Goal: Transaction & Acquisition: Purchase product/service

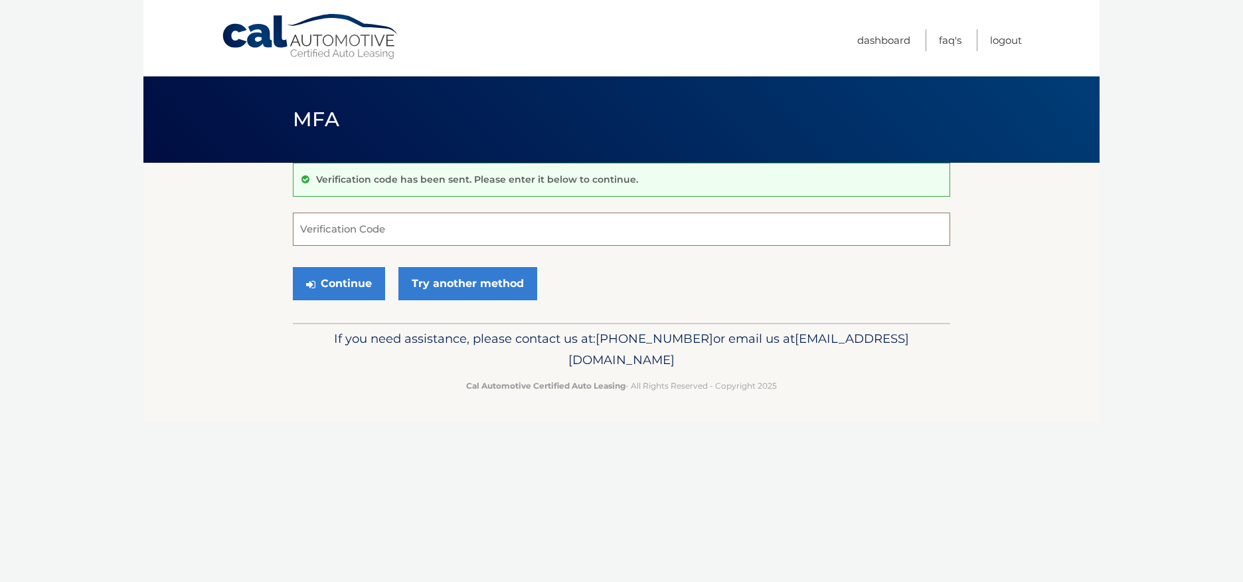
click at [513, 240] on input "Verification Code" at bounding box center [621, 228] width 657 height 33
type input "875832"
click at [349, 284] on button "Continue" at bounding box center [339, 283] width 92 height 33
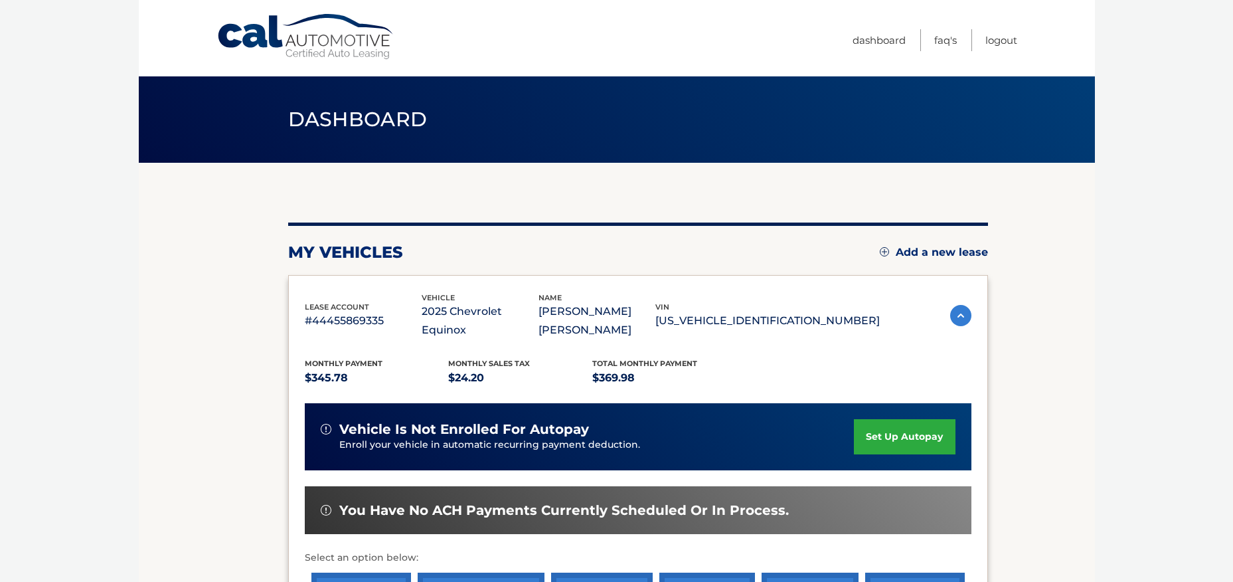
scroll to position [66, 0]
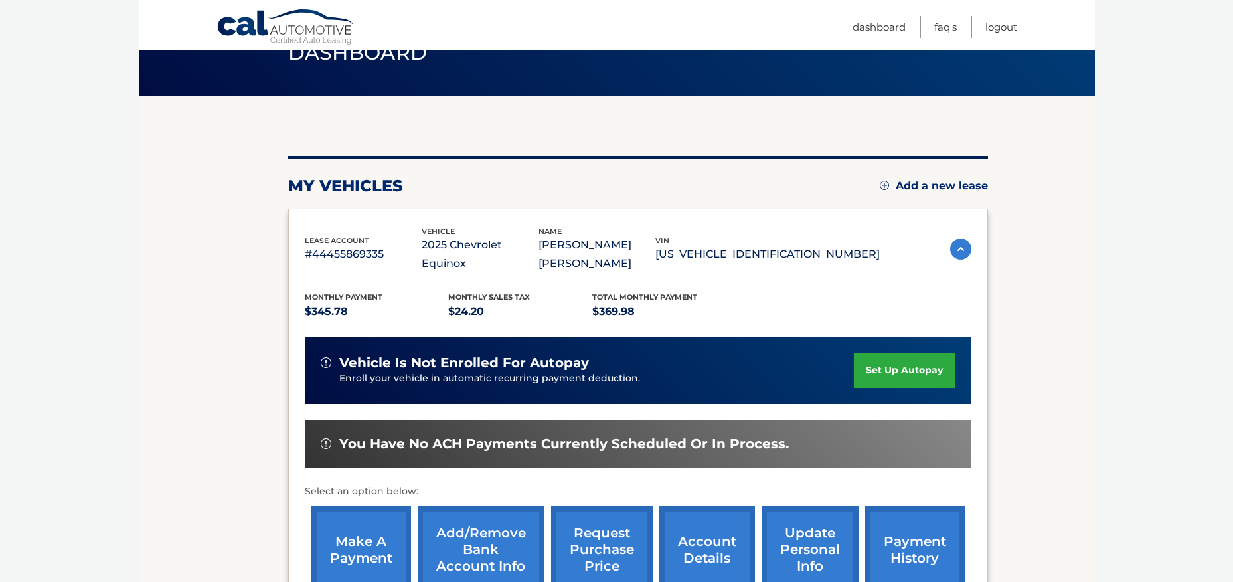
click at [347, 539] on link "make a payment" at bounding box center [361, 549] width 100 height 87
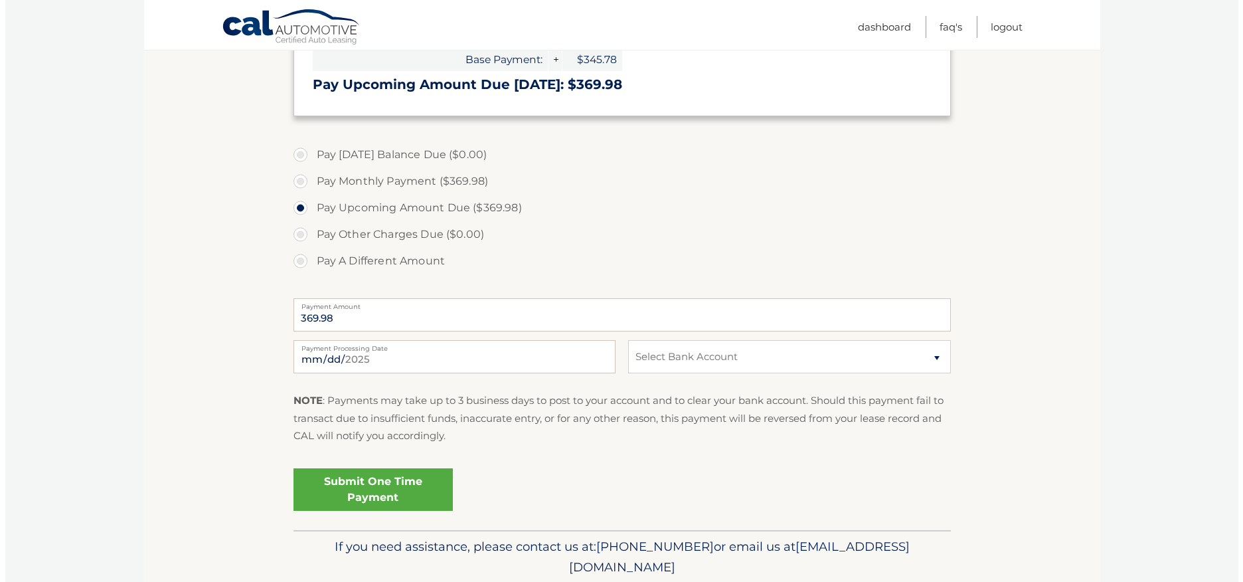
scroll to position [332, 0]
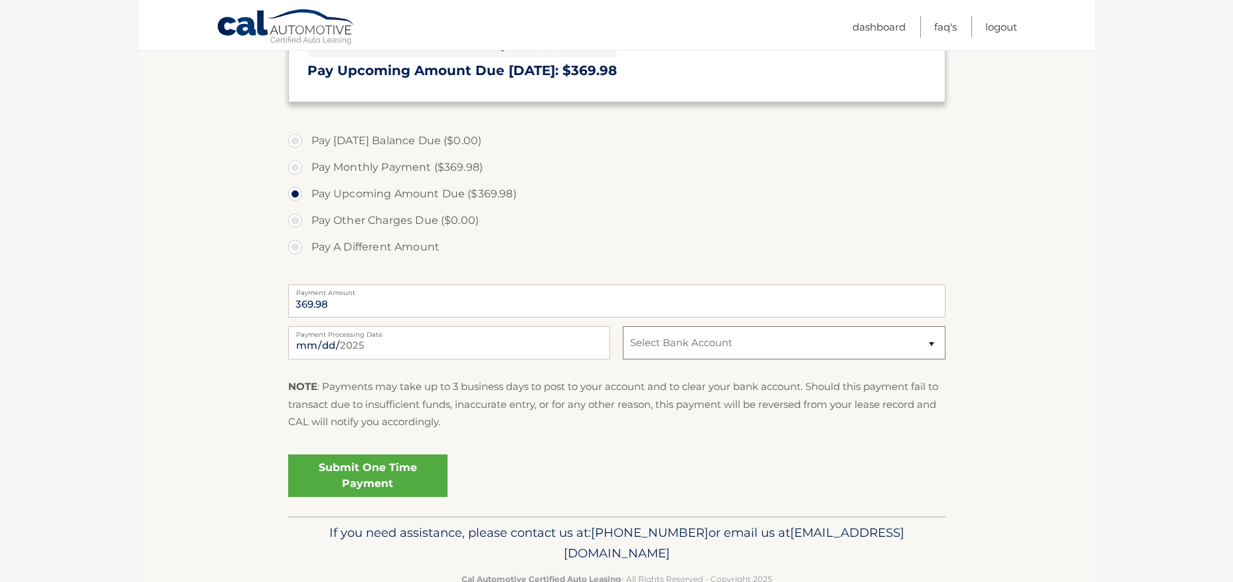
click at [711, 356] on select "Select Bank Account Checking SPACE COAST CREDIT UNION *****4009 Checking SPACE …" at bounding box center [784, 342] width 322 height 33
select select "MTg2ZjE1ZjAtYjgzYi00N2EwLWIzNDItNWM4MGQwZDU2MzMw"
click at [623, 326] on select "Select Bank Account Checking SPACE COAST CREDIT UNION *****4009 Checking SPACE …" at bounding box center [784, 342] width 322 height 33
click at [416, 480] on link "Submit One Time Payment" at bounding box center [367, 475] width 159 height 42
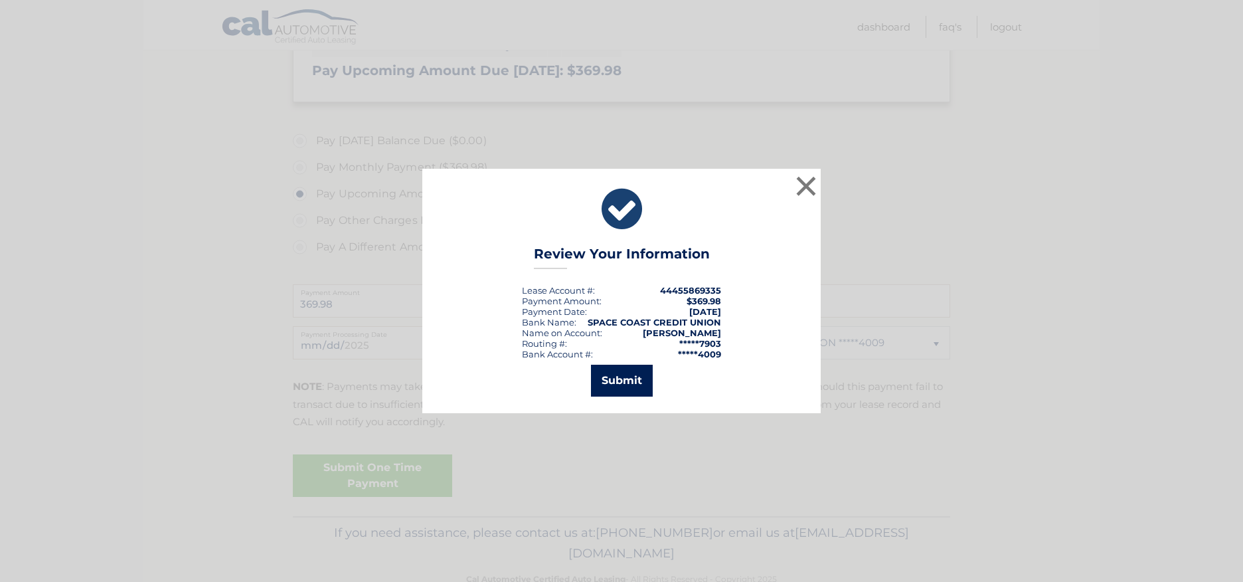
click at [625, 379] on button "Submit" at bounding box center [622, 380] width 62 height 32
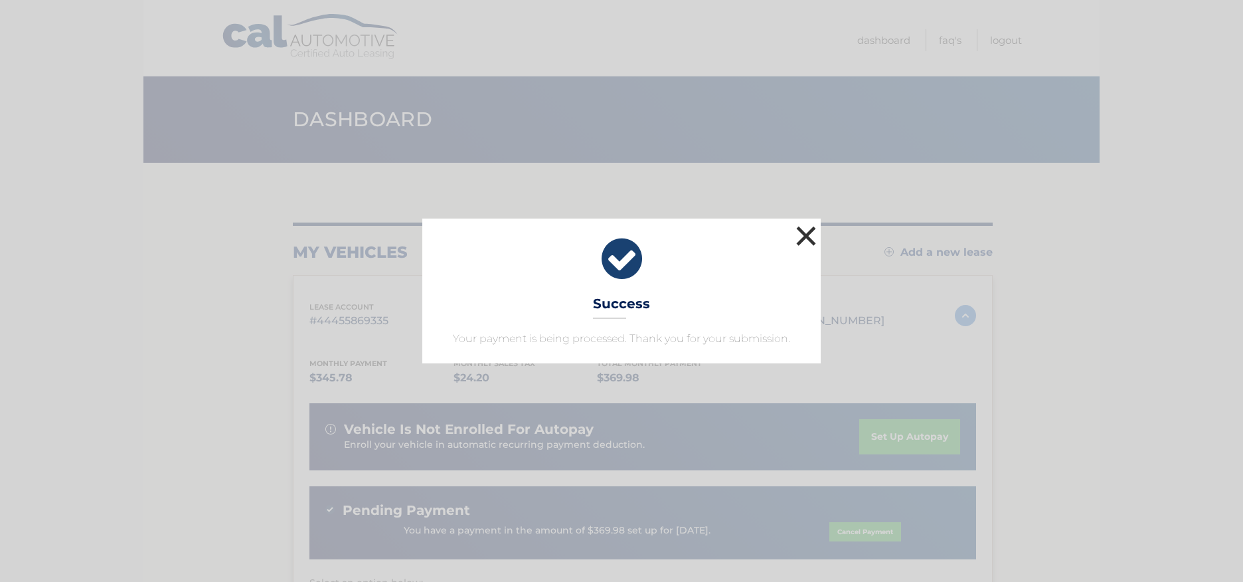
click at [813, 242] on button "×" at bounding box center [806, 235] width 27 height 27
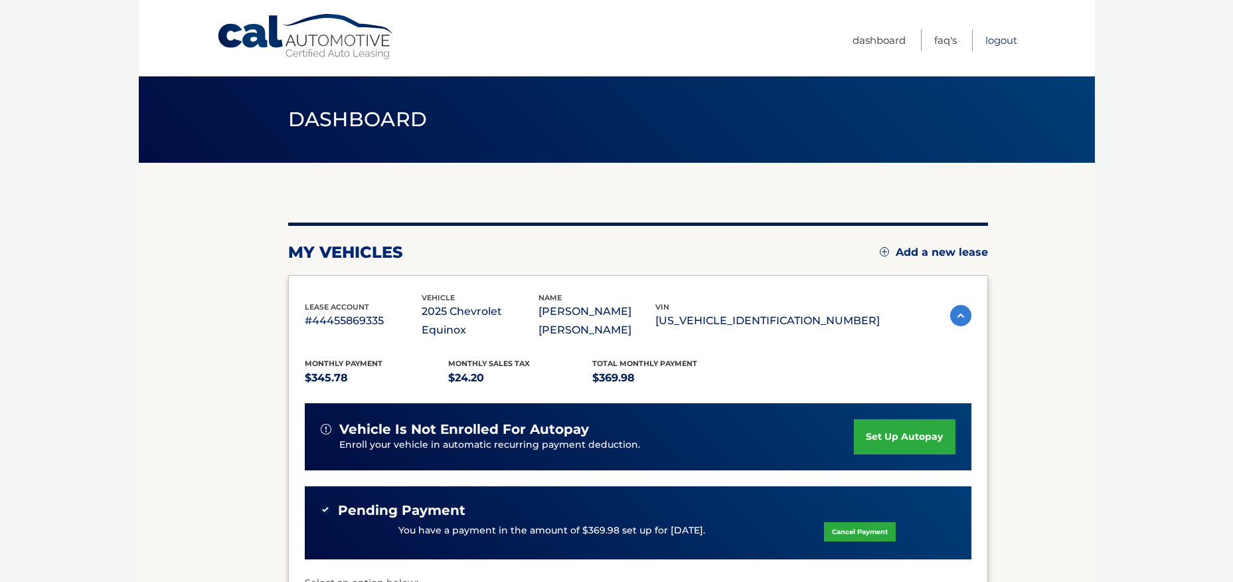
click at [998, 36] on link "Logout" at bounding box center [1001, 40] width 32 height 22
